Goal: Navigation & Orientation: Find specific page/section

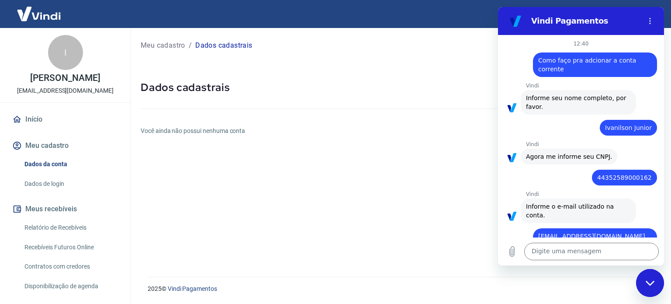
scroll to position [242, 0]
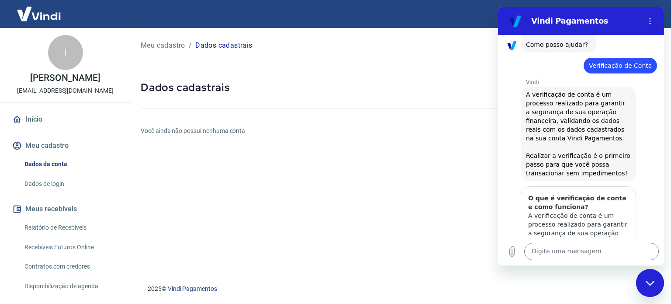
click at [58, 187] on link "Dados de login" at bounding box center [70, 184] width 99 height 18
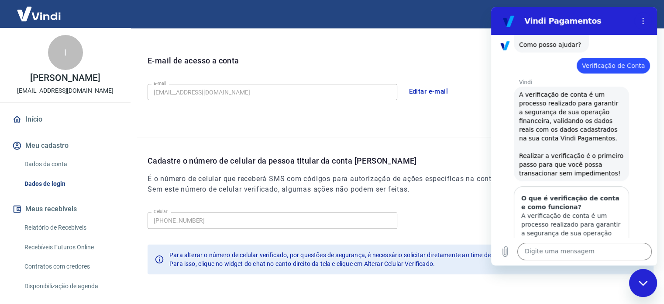
scroll to position [255, 0]
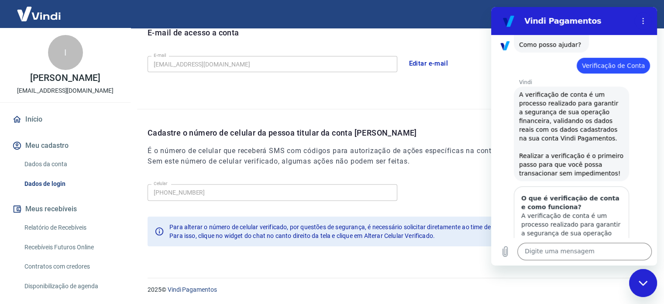
click at [266, 242] on div "Para alterar o número de celular verificado, por questões de segurança, é neces…" at bounding box center [401, 231] width 506 height 30
click at [637, 292] on div "Fechar janela de mensagens" at bounding box center [643, 283] width 26 height 26
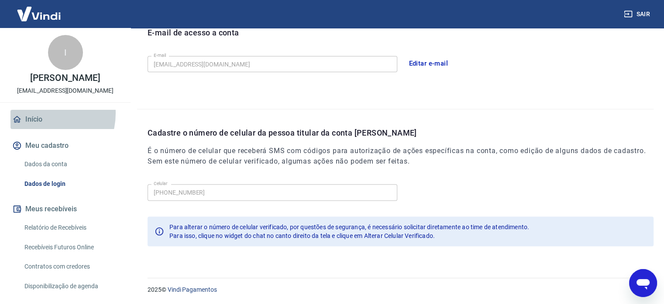
click at [42, 113] on link "Início" at bounding box center [65, 119] width 110 height 19
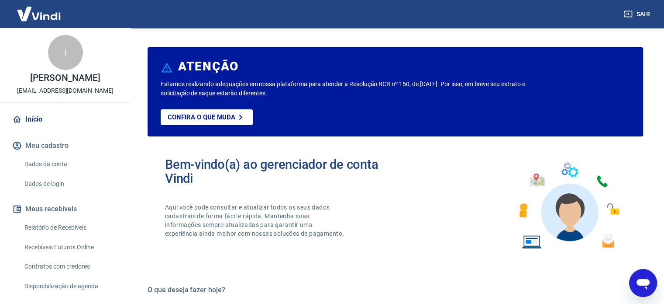
click at [26, 120] on link "Início" at bounding box center [65, 119] width 110 height 19
click at [37, 162] on link "Dados da conta" at bounding box center [70, 164] width 99 height 18
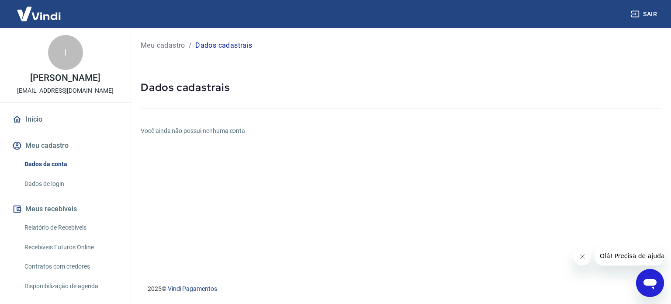
click at [211, 122] on div "Meu cadastro / Dados cadastrais Dados cadastrais Você ainda não possui nenhuma …" at bounding box center [400, 147] width 541 height 238
click at [232, 45] on p "Dados cadastrais" at bounding box center [223, 45] width 57 height 10
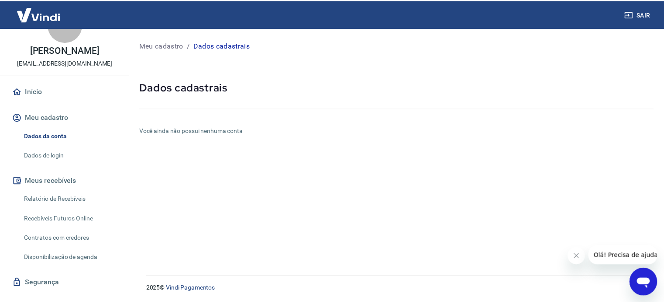
scroll to position [43, 0]
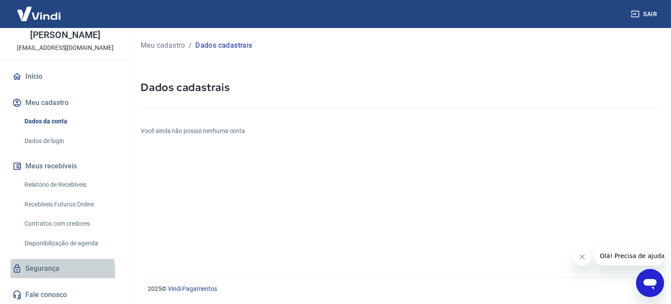
click at [55, 271] on link "Segurança" at bounding box center [65, 268] width 110 height 19
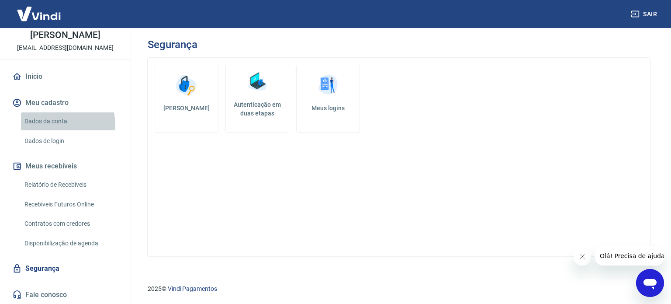
click at [50, 125] on link "Dados da conta" at bounding box center [70, 121] width 99 height 18
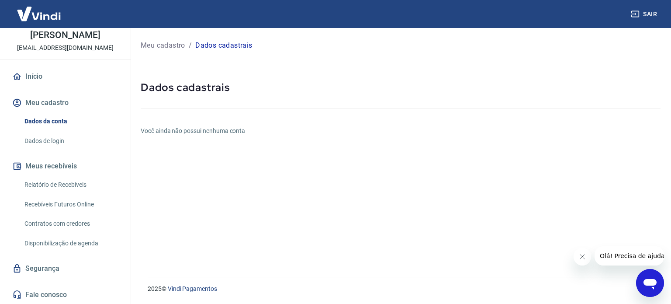
click at [52, 139] on link "Dados de login" at bounding box center [70, 141] width 99 height 18
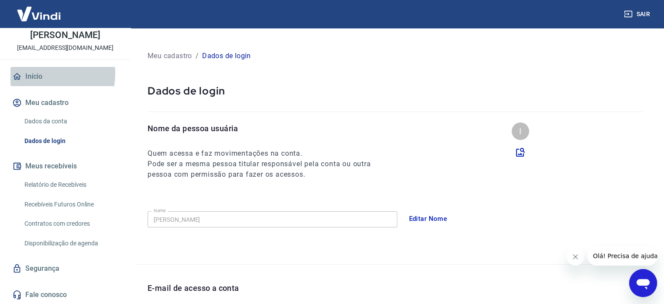
click at [40, 73] on link "Início" at bounding box center [65, 76] width 110 height 19
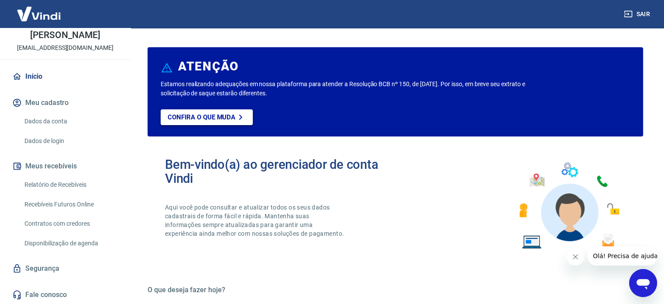
click at [232, 118] on p "Confira o que muda" at bounding box center [202, 117] width 68 height 8
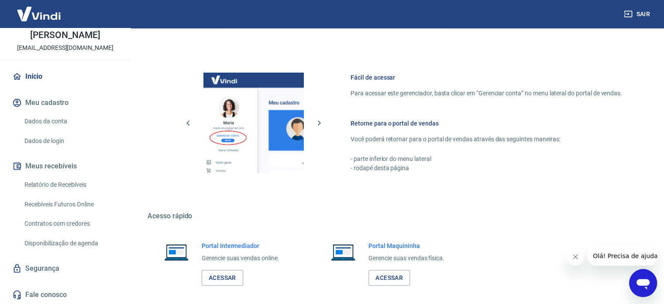
scroll to position [477, 0]
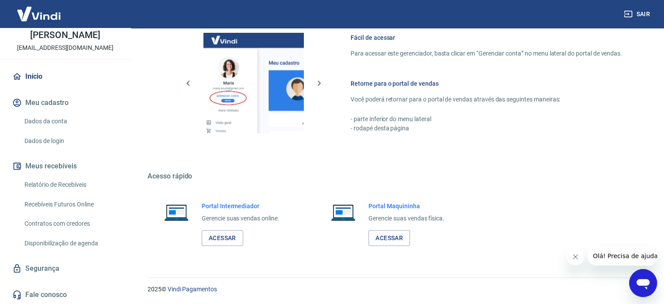
click at [372, 114] on p "- parte inferior do menu lateral" at bounding box center [487, 118] width 272 height 9
click at [283, 81] on img at bounding box center [254, 83] width 100 height 100
click at [319, 80] on icon "button" at bounding box center [319, 83] width 10 height 10
click at [319, 82] on icon "button" at bounding box center [319, 83] width 10 height 10
click at [189, 81] on icon "button" at bounding box center [188, 82] width 3 height 5
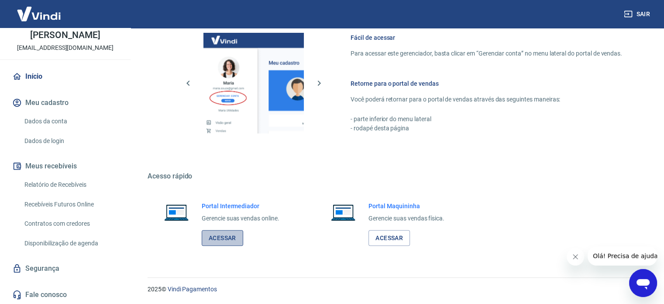
click at [228, 239] on link "Acessar" at bounding box center [223, 238] width 42 height 16
click at [233, 235] on link "Acessar" at bounding box center [223, 238] width 42 height 16
